Goal: Answer question/provide support: Share knowledge or assist other users

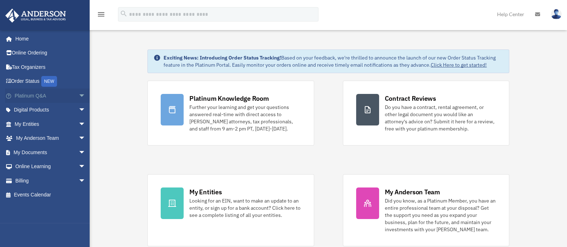
click at [39, 97] on link "Platinum Q&A arrow_drop_down" at bounding box center [50, 96] width 91 height 14
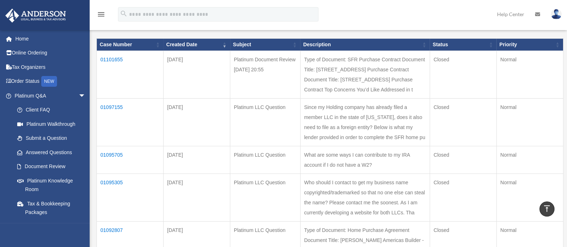
scroll to position [44, 0]
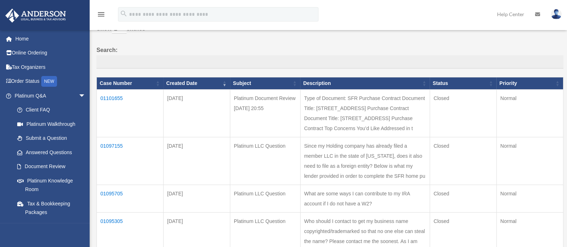
click at [119, 97] on td "01101655" at bounding box center [130, 114] width 67 height 48
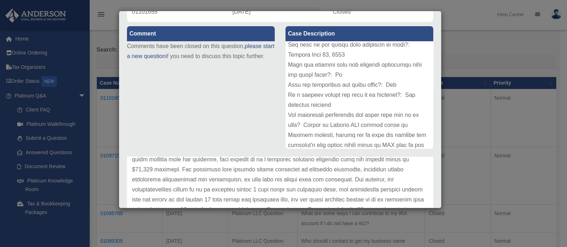
scroll to position [134, 0]
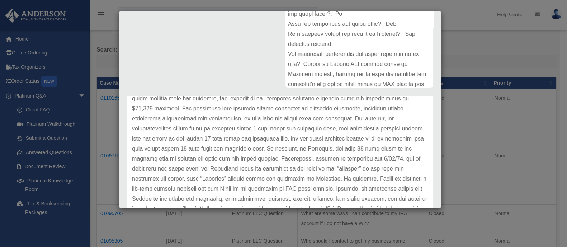
click at [147, 108] on p at bounding box center [280, 123] width 296 height 201
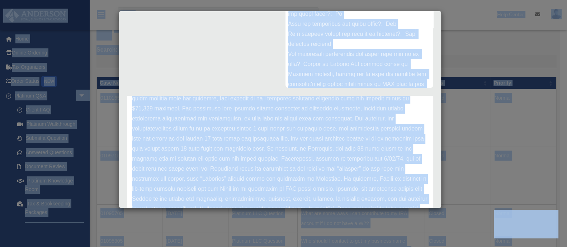
click at [191, 121] on p at bounding box center [280, 123] width 296 height 201
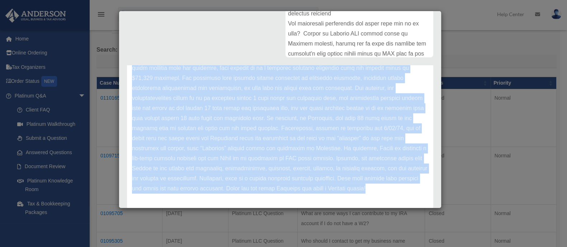
scroll to position [186, 0]
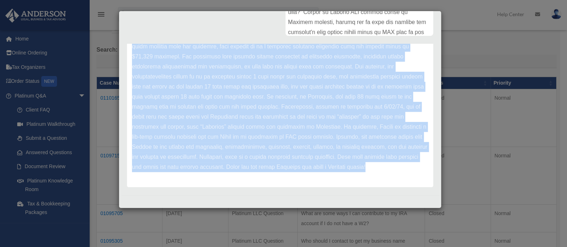
drag, startPoint x: 132, startPoint y: 138, endPoint x: 251, endPoint y: 210, distance: 139.3
click at [251, 210] on div "Case Detail × Platinum Document Review [DATE] 20:55 Case Number 01101655 Create…" at bounding box center [283, 123] width 567 height 247
copy div "Hello! Glad to help! Thank you for submitting your Home Purchase Agreement with…"
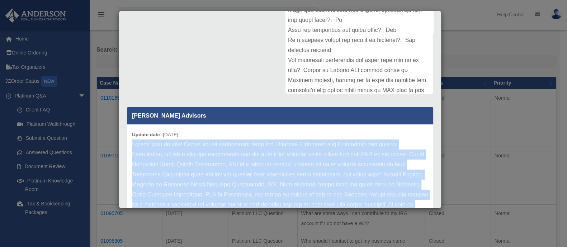
scroll to position [52, 0]
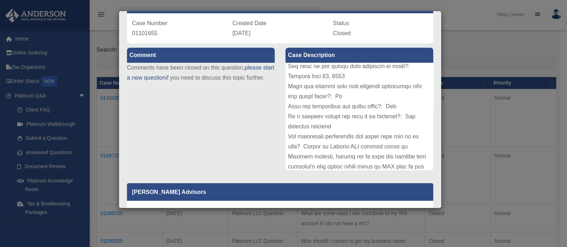
click at [285, 66] on div at bounding box center [359, 117] width 148 height 108
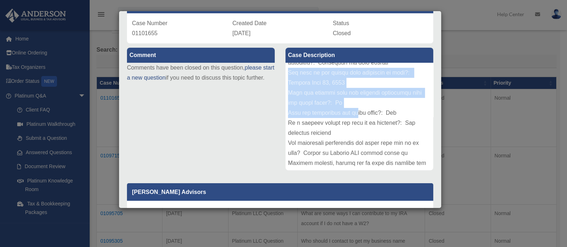
drag, startPoint x: 285, startPoint y: 65, endPoint x: 355, endPoint y: 111, distance: 84.1
click at [355, 111] on div at bounding box center [359, 117] width 148 height 108
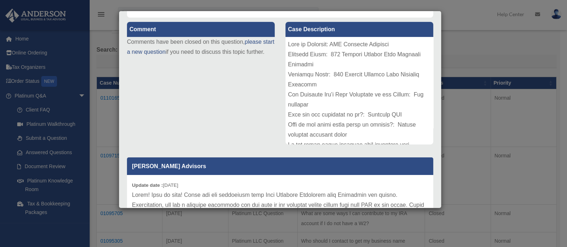
scroll to position [98, 0]
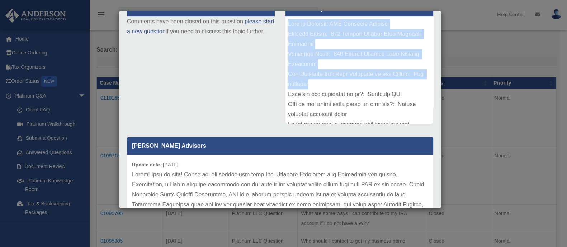
drag, startPoint x: 297, startPoint y: 35, endPoint x: 329, endPoint y: 79, distance: 55.1
click at [329, 79] on div at bounding box center [359, 70] width 148 height 108
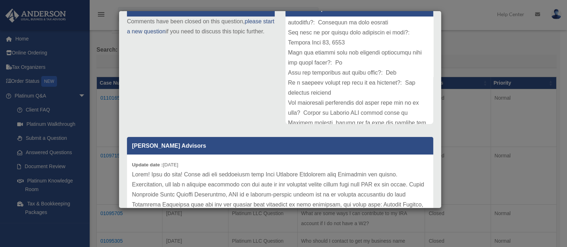
scroll to position [168, 0]
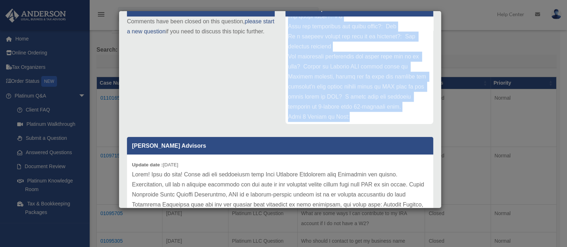
click at [345, 114] on div at bounding box center [359, 70] width 148 height 108
copy div "Lore ip Dolorsit: AME Consecte Adipisci Elitsedd Eiusm: 731 Tempori Utlabor Etd…"
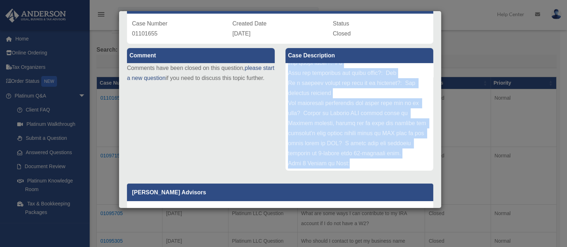
scroll to position [0, 0]
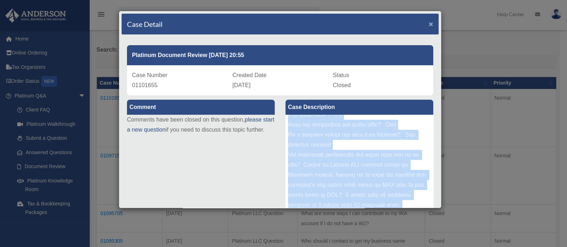
click at [428, 23] on span "×" at bounding box center [430, 24] width 5 height 8
